Goal: Navigation & Orientation: Find specific page/section

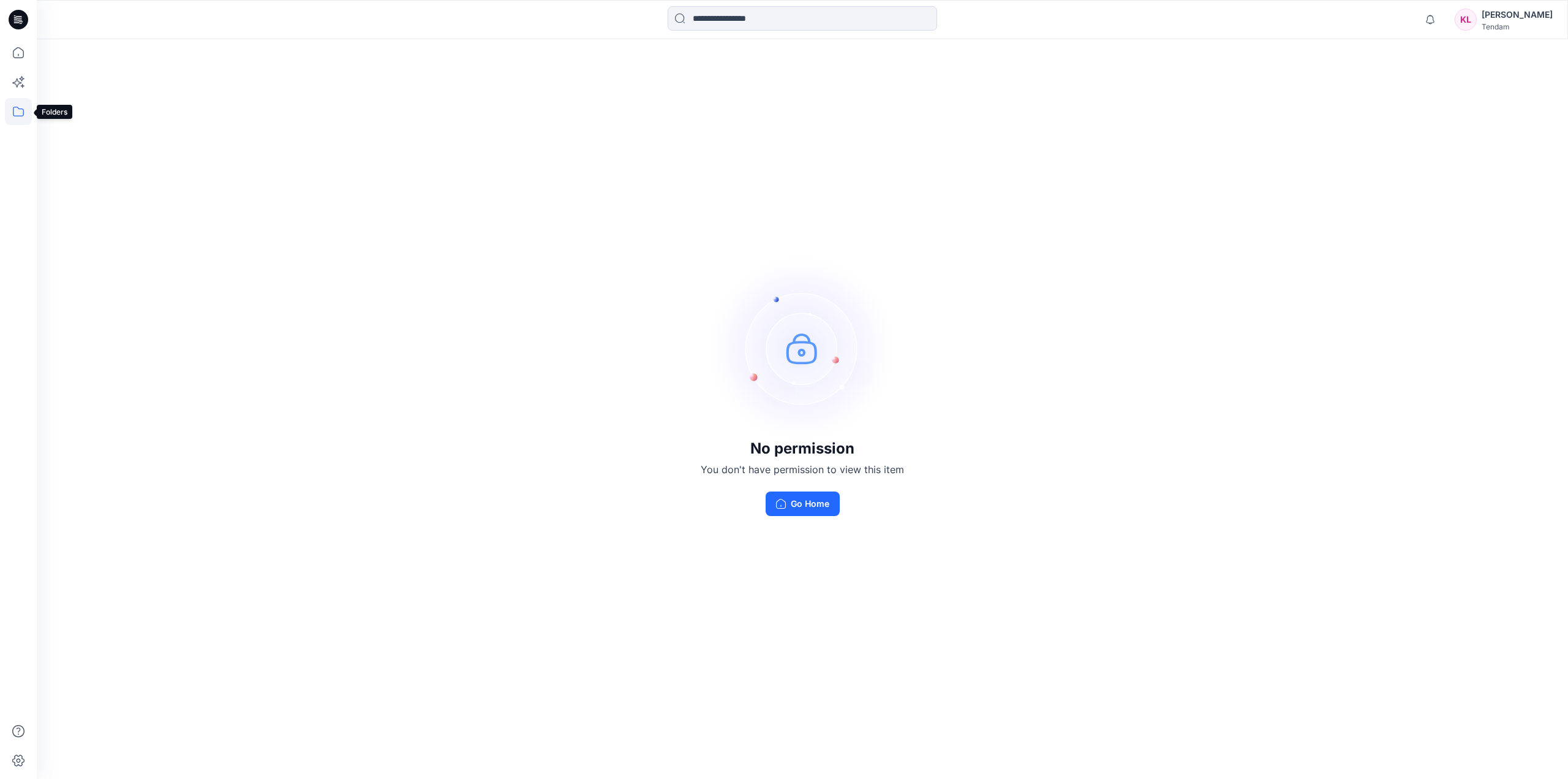
click at [16, 111] on icon at bounding box center [18, 111] width 27 height 27
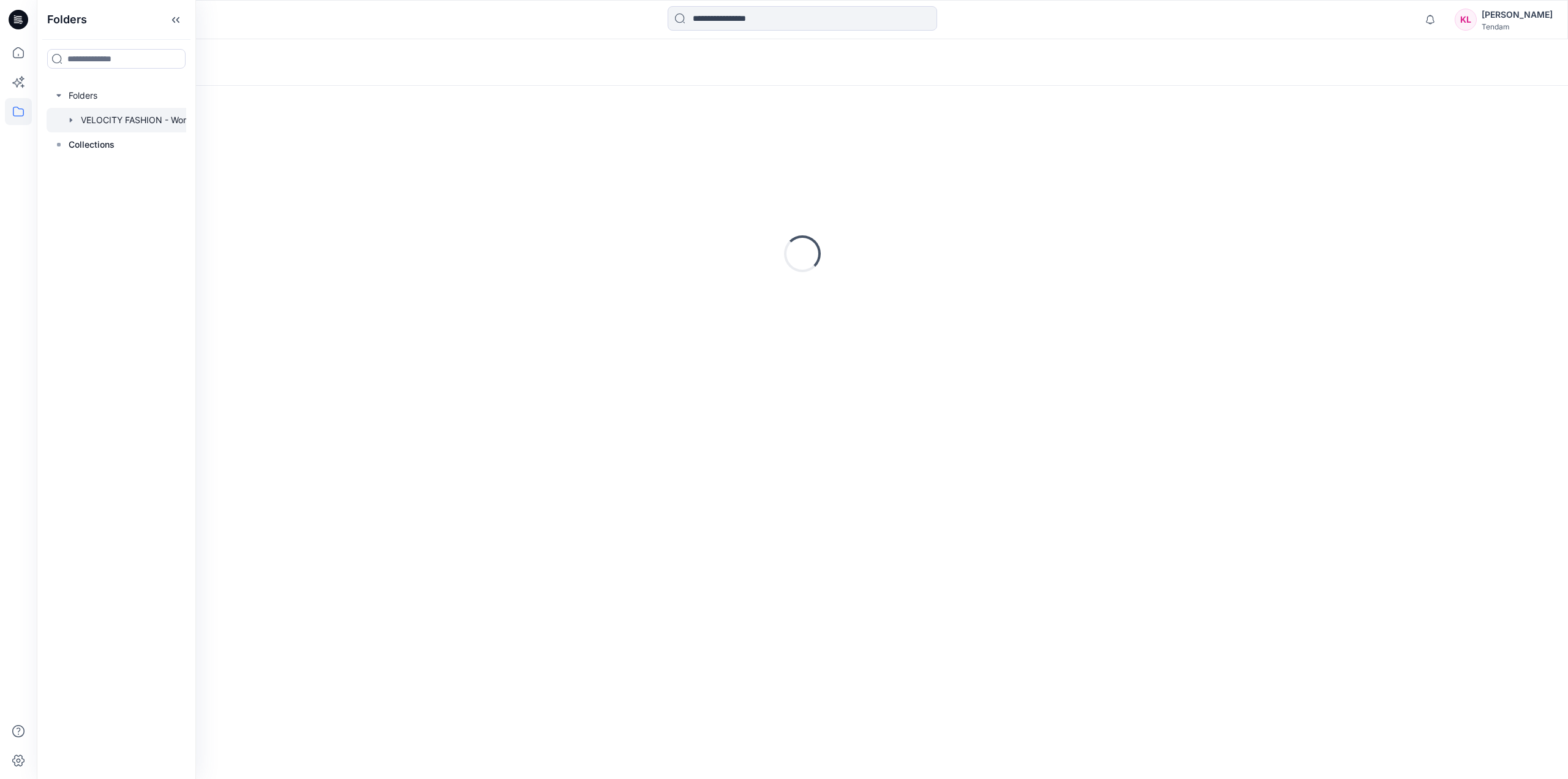
click at [145, 124] on div at bounding box center [132, 120] width 171 height 25
click at [317, 155] on p "[MEDICAL_DATA] 3rd ROUND" at bounding box center [233, 156] width 310 height 17
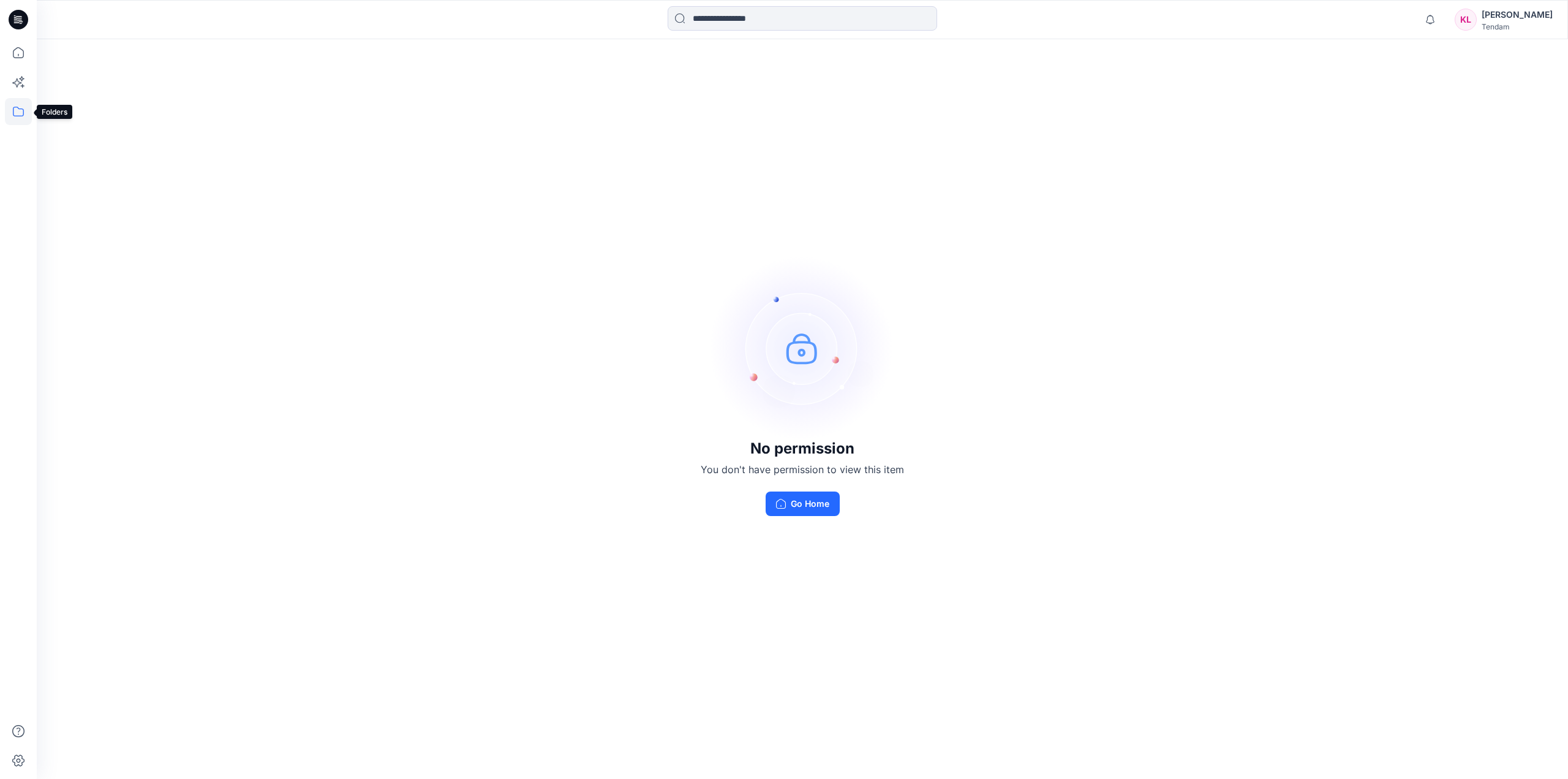
click at [17, 107] on icon at bounding box center [18, 111] width 27 height 27
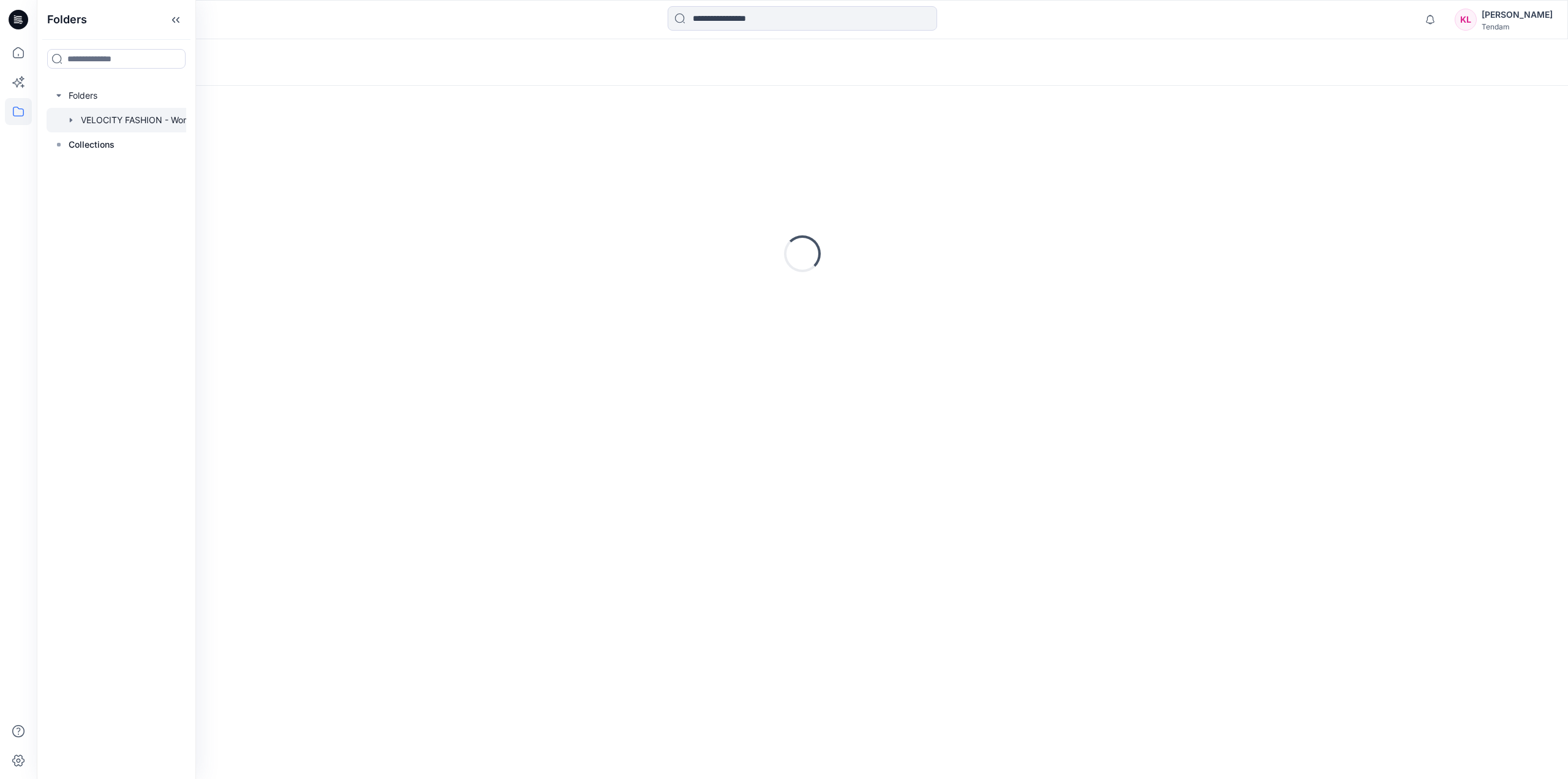
click at [154, 126] on div at bounding box center [132, 120] width 171 height 25
click at [270, 160] on p "[MEDICAL_DATA] 3rd ROUND" at bounding box center [233, 156] width 310 height 17
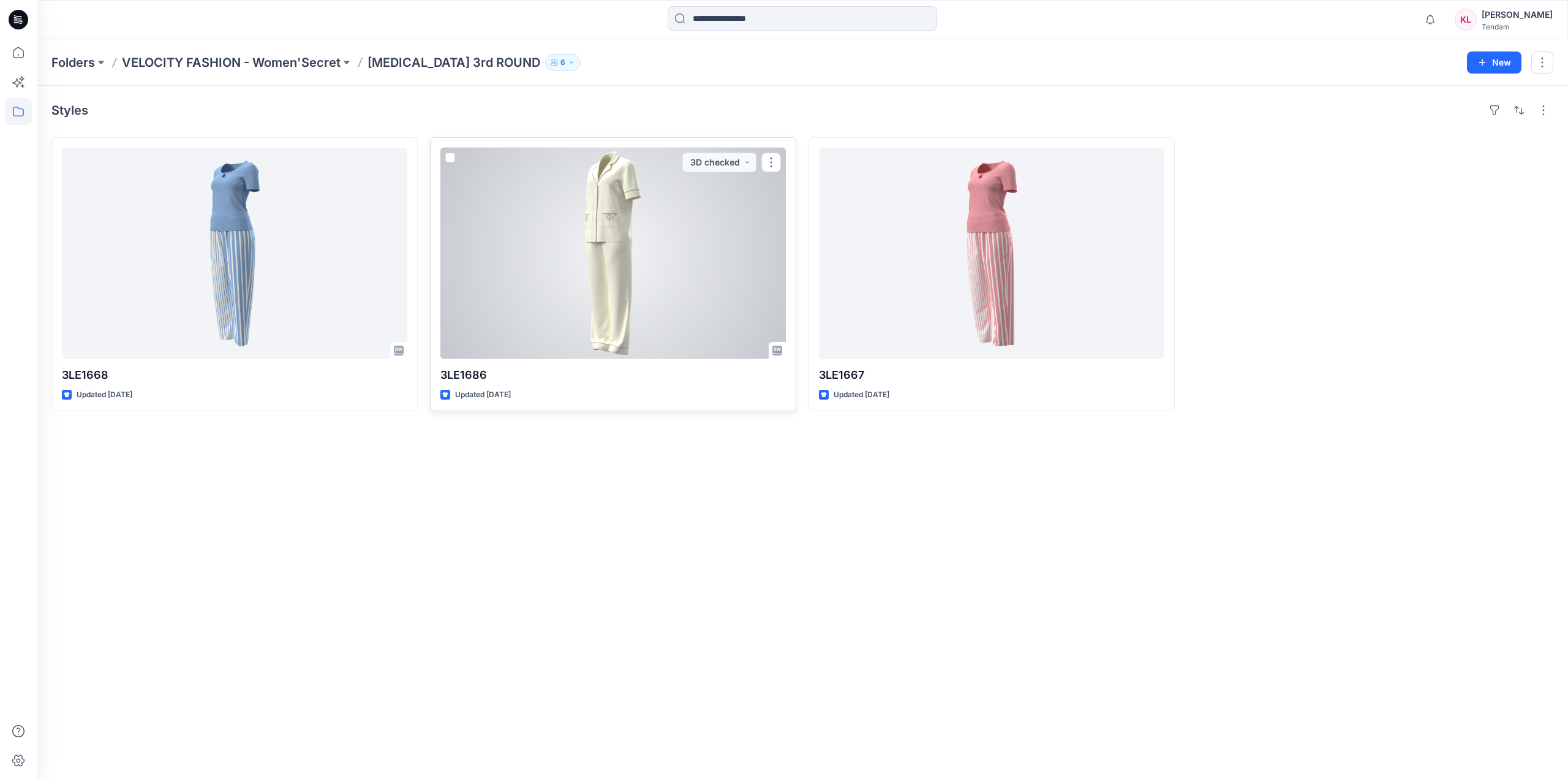
click at [622, 241] on div at bounding box center [613, 253] width 345 height 212
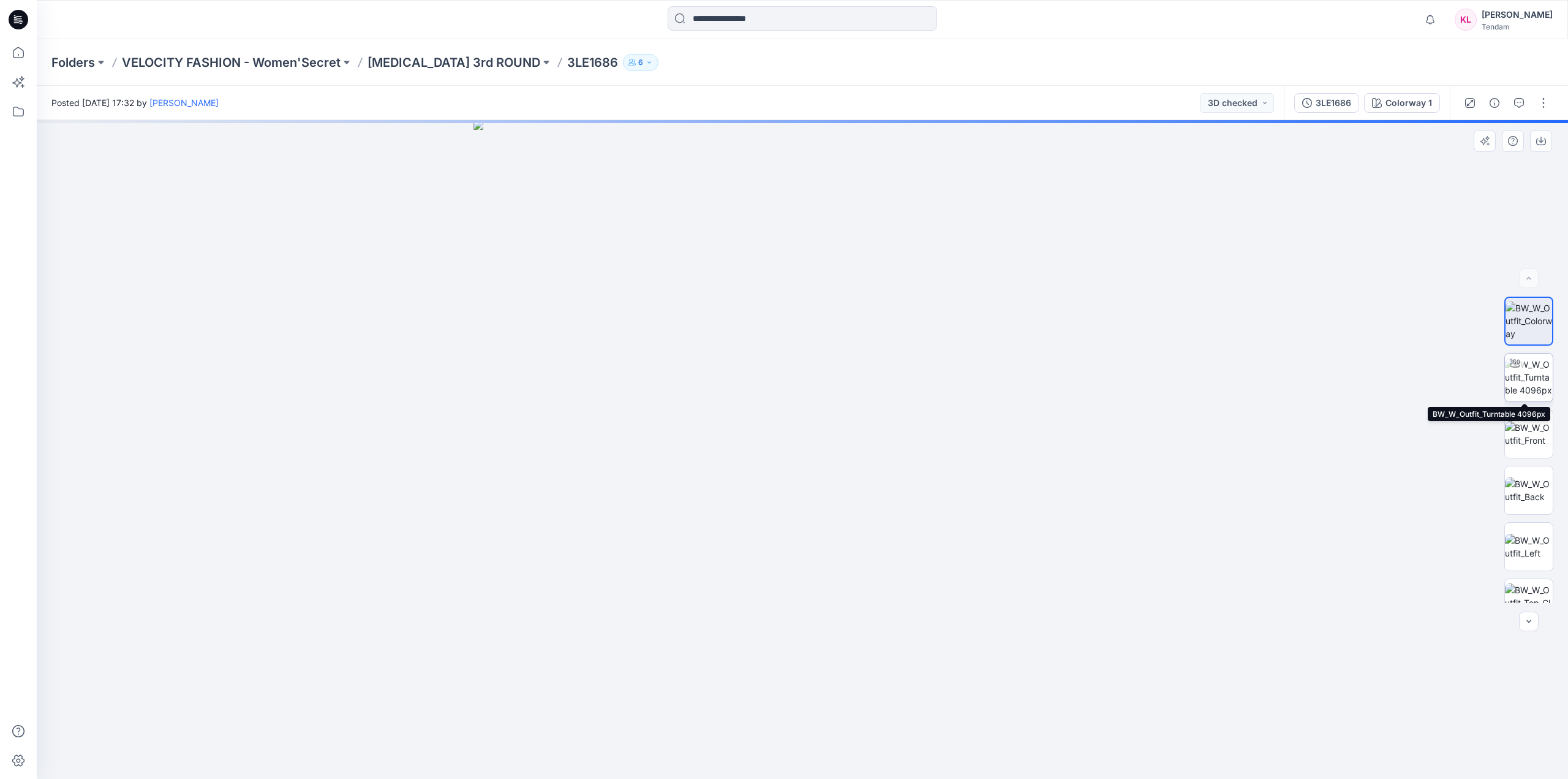
click at [1538, 380] on img at bounding box center [1529, 377] width 48 height 39
click at [1539, 439] on img at bounding box center [1529, 434] width 48 height 26
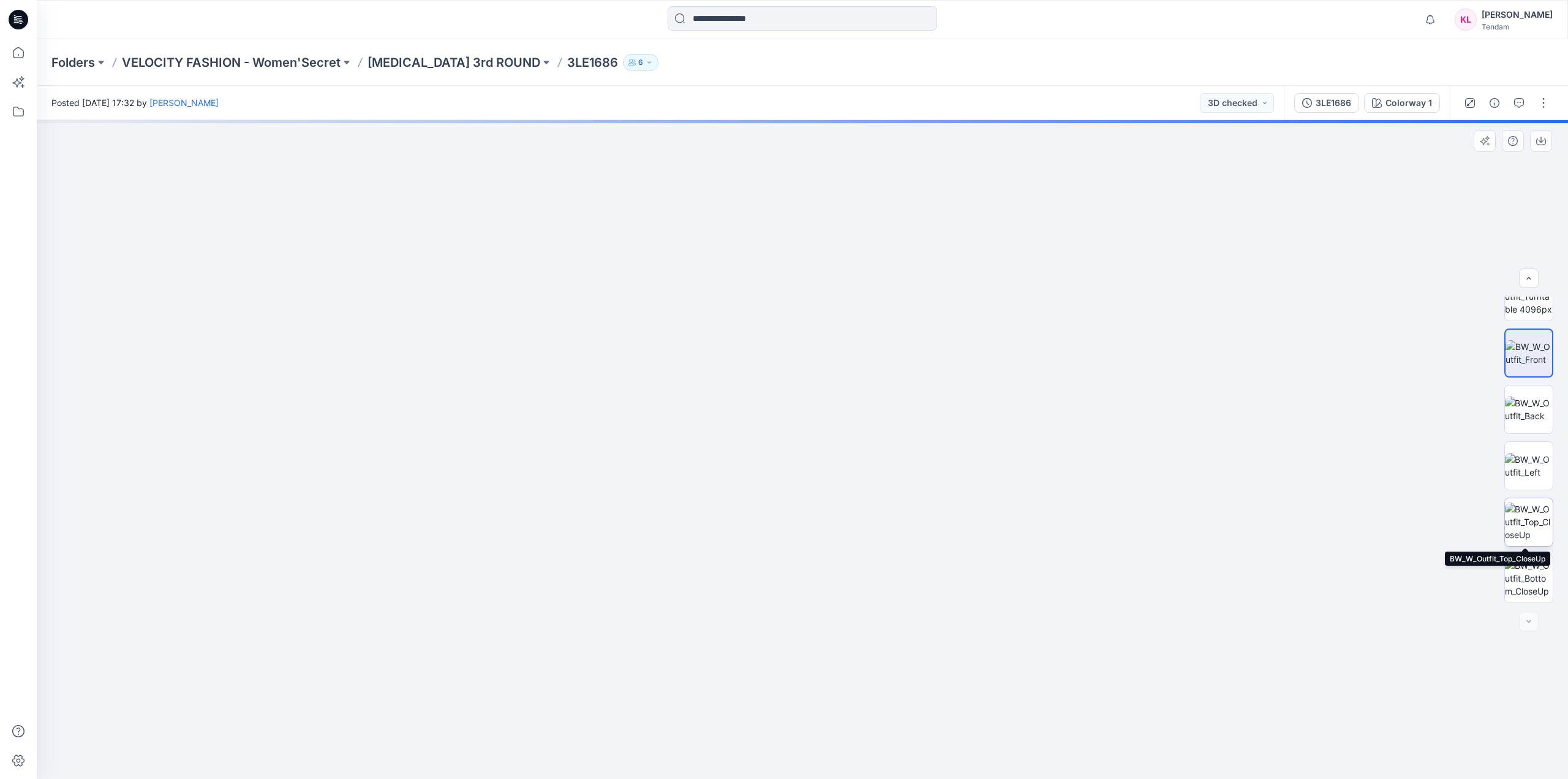
click at [1537, 529] on img at bounding box center [1529, 522] width 48 height 39
drag, startPoint x: 867, startPoint y: 511, endPoint x: 860, endPoint y: 316, distance: 195.1
drag, startPoint x: 827, startPoint y: 376, endPoint x: 848, endPoint y: 564, distance: 189.2
drag, startPoint x: 966, startPoint y: 563, endPoint x: 941, endPoint y: 415, distance: 150.1
drag, startPoint x: 869, startPoint y: 584, endPoint x: 1069, endPoint y: 441, distance: 245.9
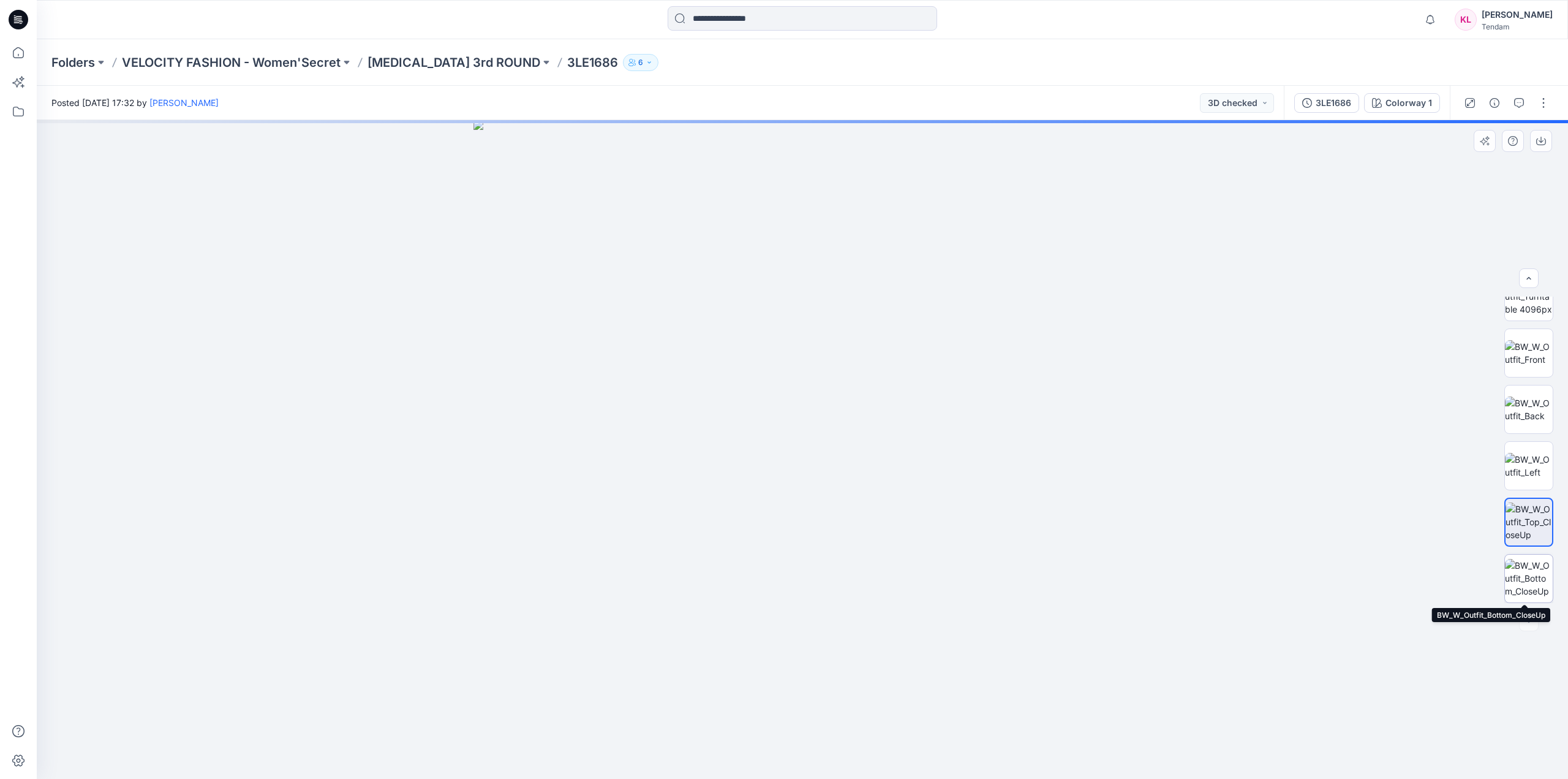
click at [1520, 571] on img at bounding box center [1529, 578] width 48 height 39
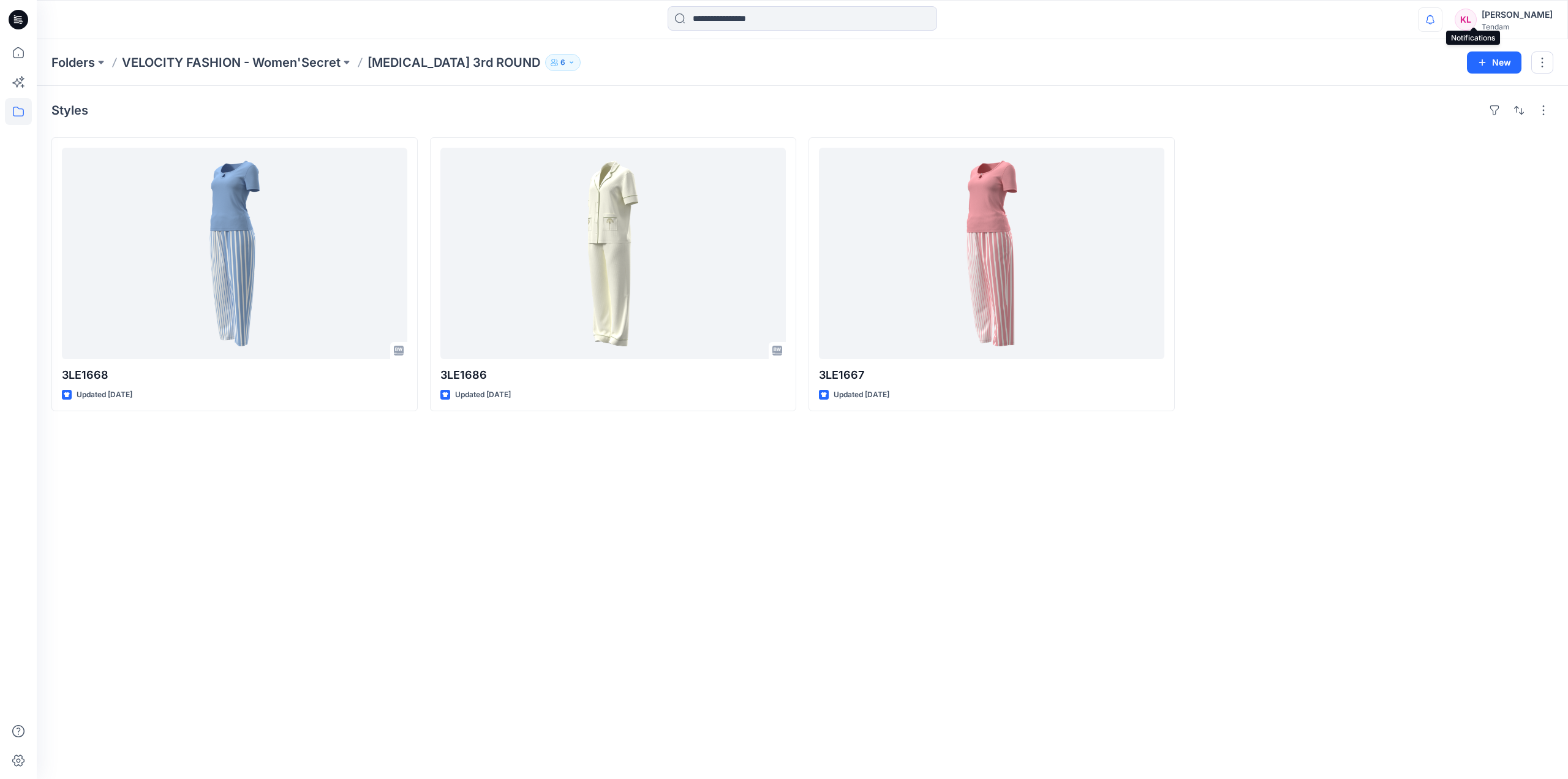
click at [1442, 18] on icon "button" at bounding box center [1430, 20] width 23 height 25
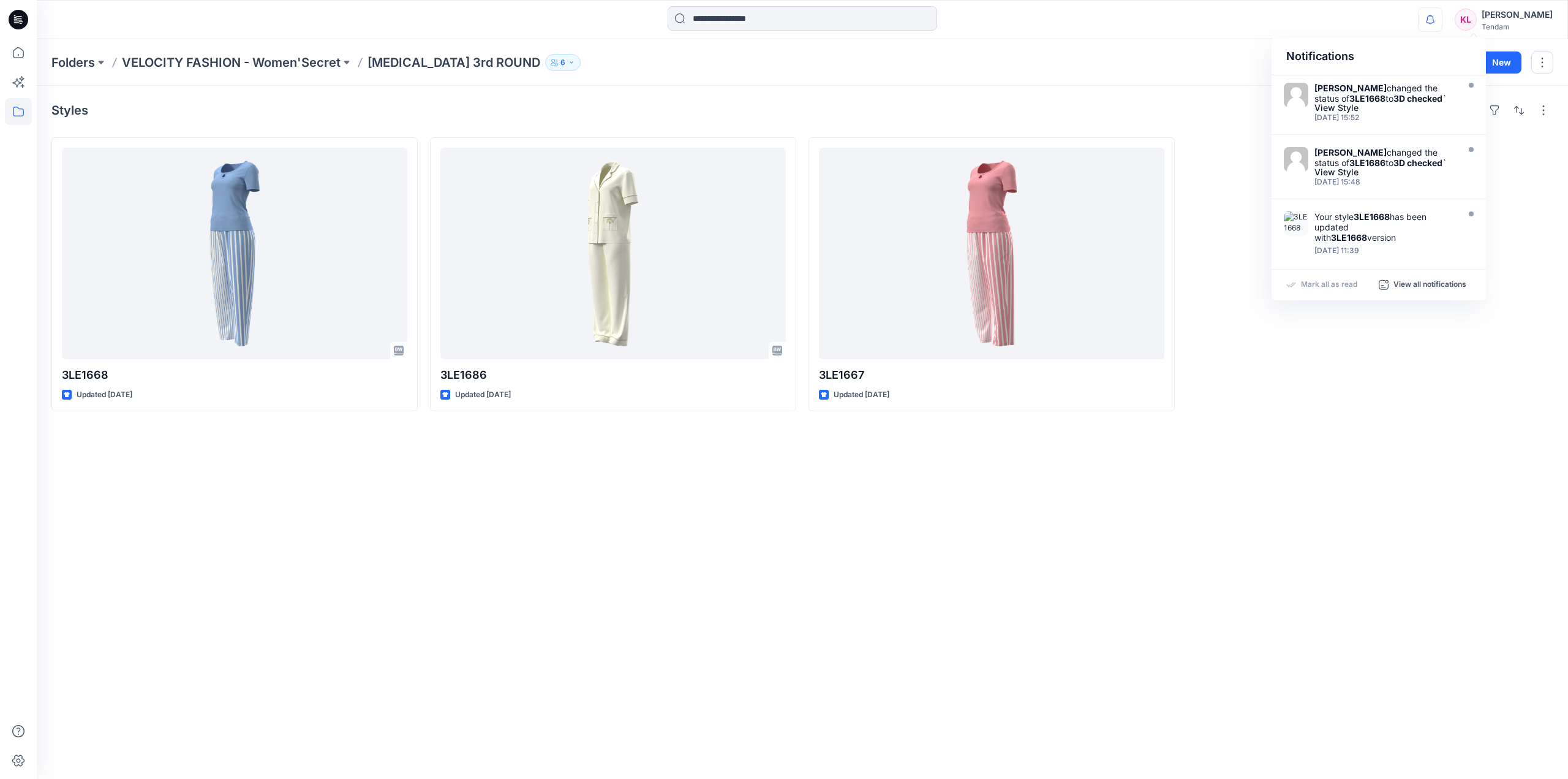
click at [1560, 296] on div "Styles 3LE1668 Updated [DATE] 3LE1686 Updated [DATE] 3LE1667 Updated [DATE]" at bounding box center [803, 432] width 1532 height 693
